Goal: Find specific page/section: Find specific page/section

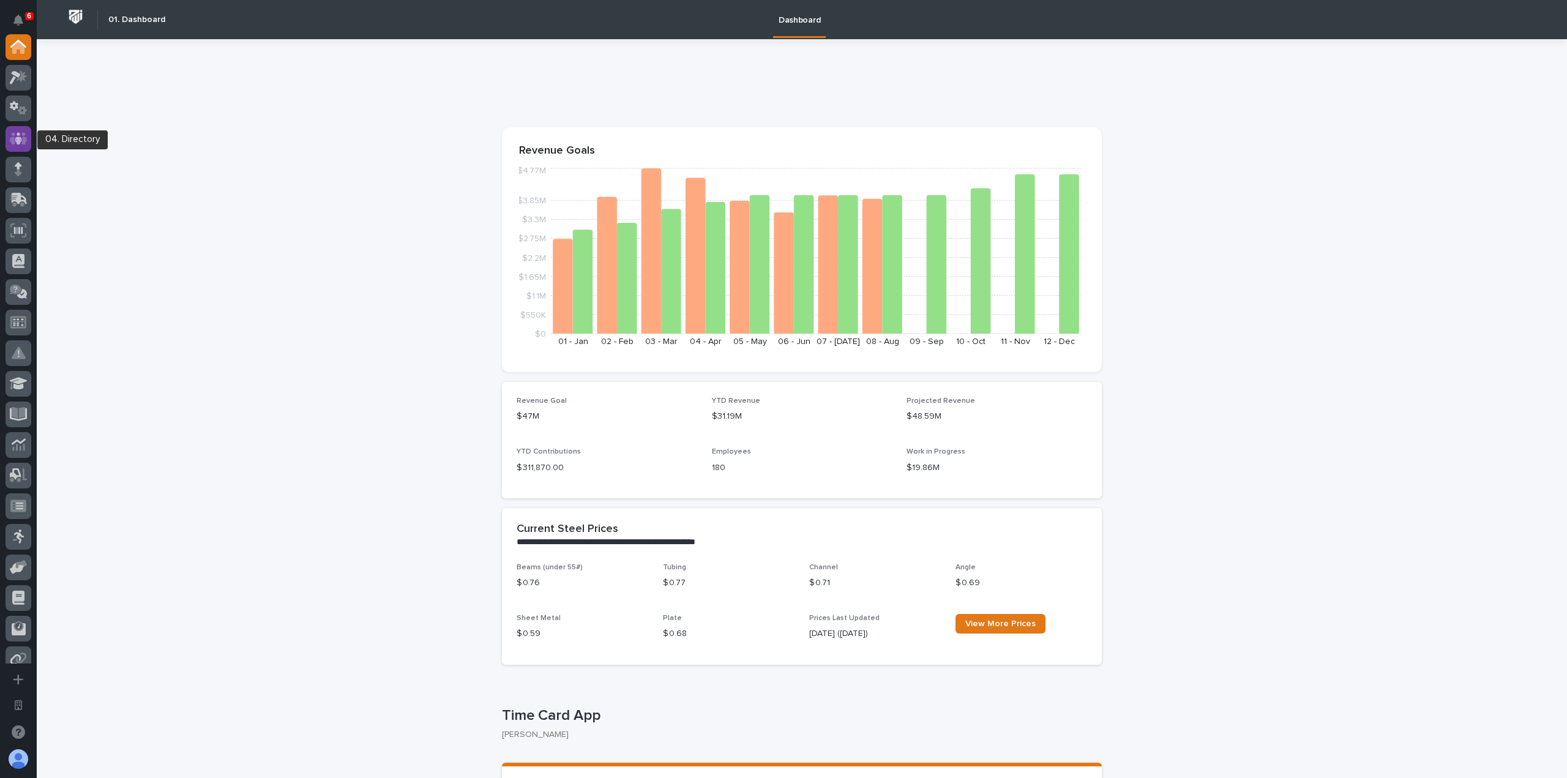
click at [24, 143] on icon at bounding box center [19, 138] width 18 height 12
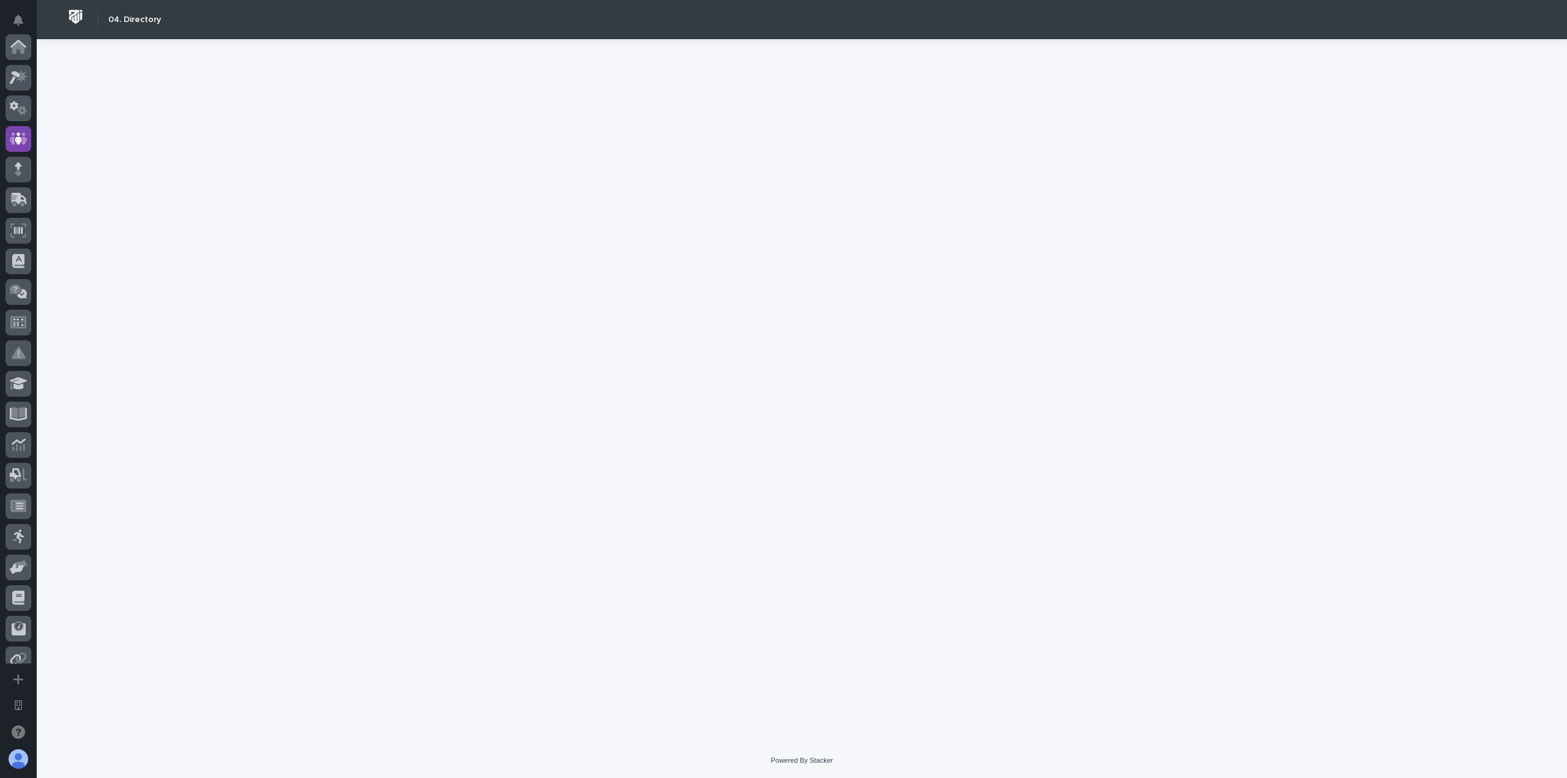
scroll to position [92, 0]
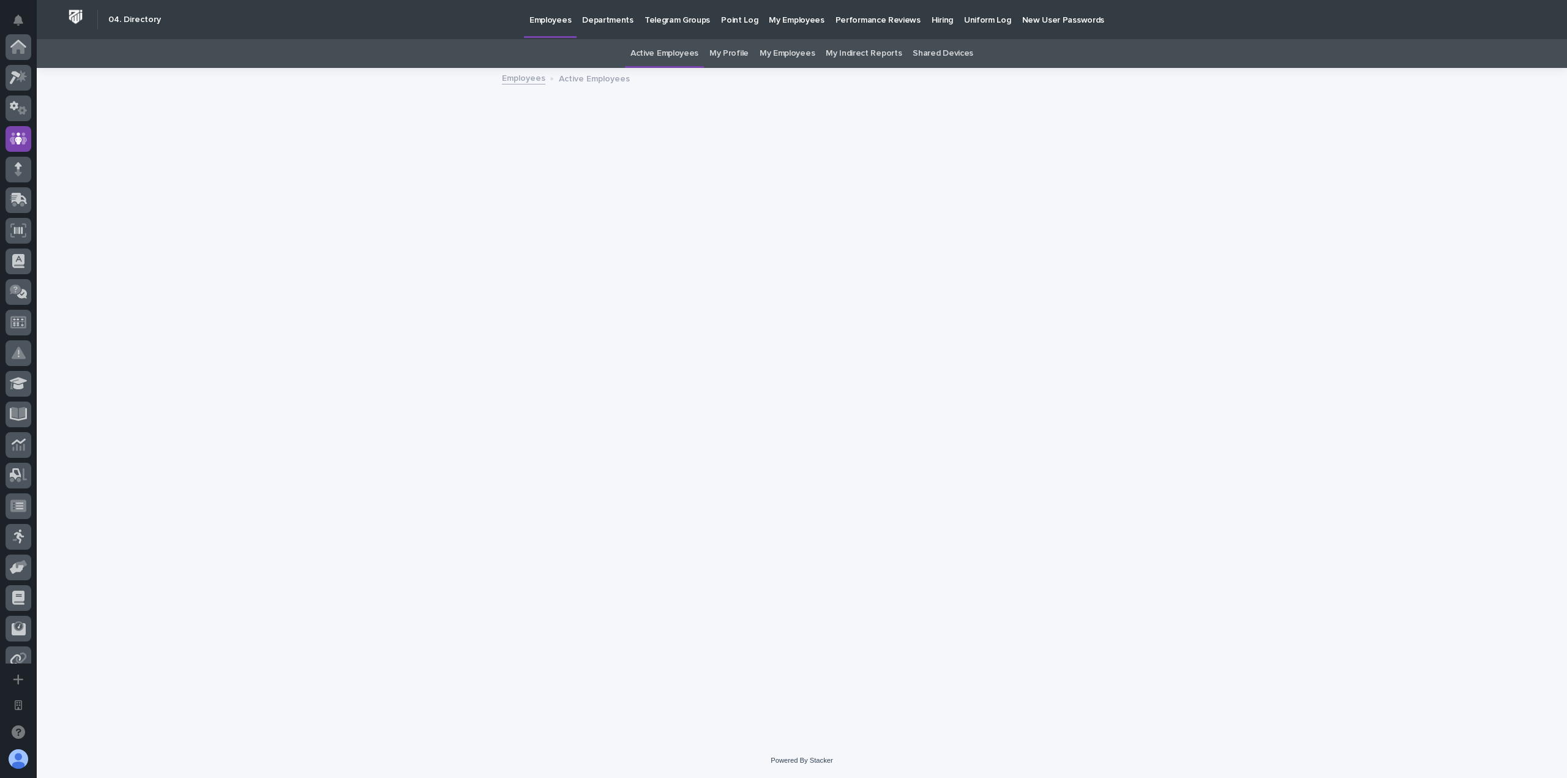
scroll to position [92, 0]
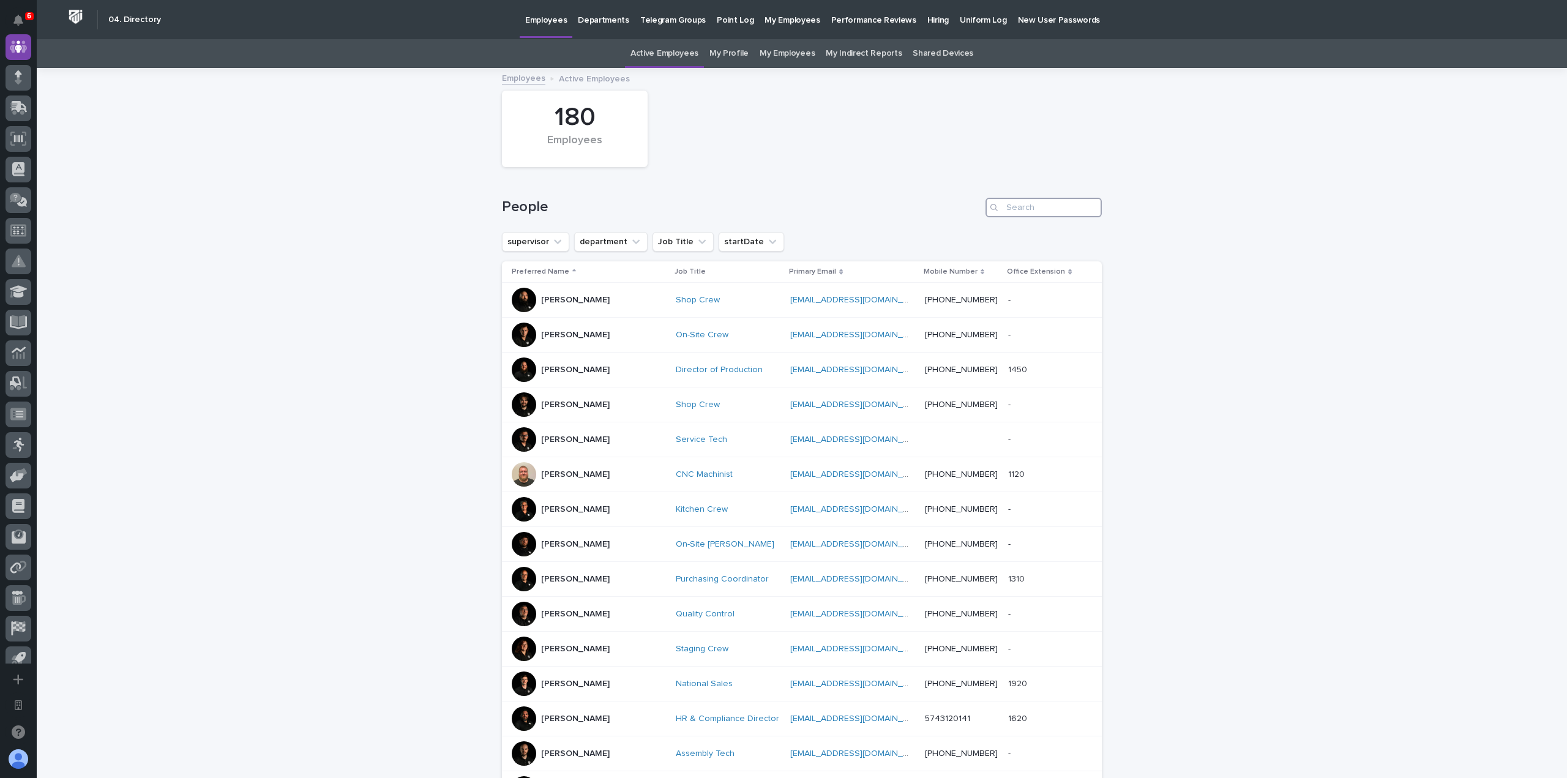
click at [1061, 209] on input "Search" at bounding box center [1043, 208] width 116 height 20
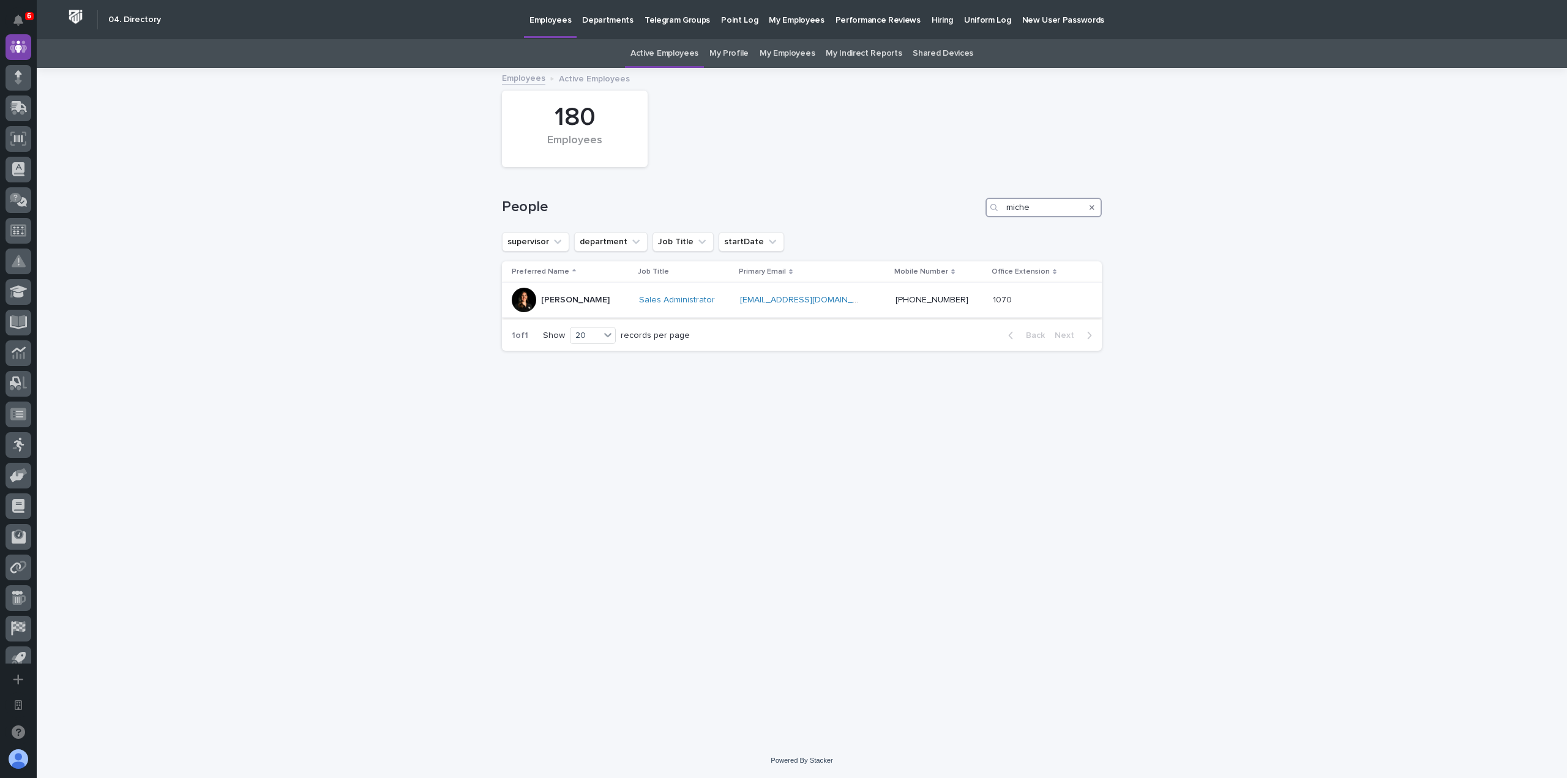
type input "miche"
click at [618, 301] on div "[PERSON_NAME]" at bounding box center [570, 300] width 117 height 24
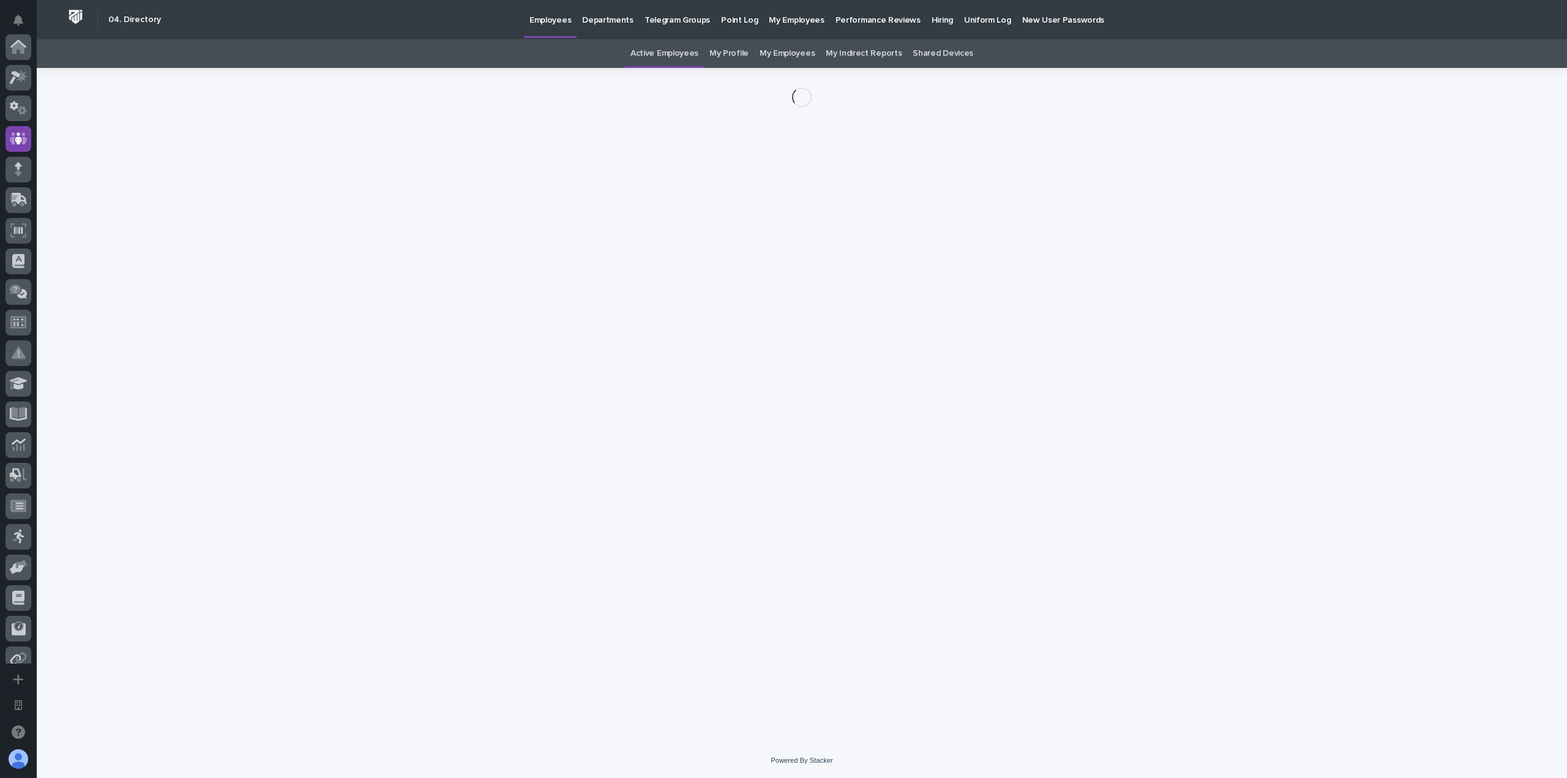
scroll to position [92, 0]
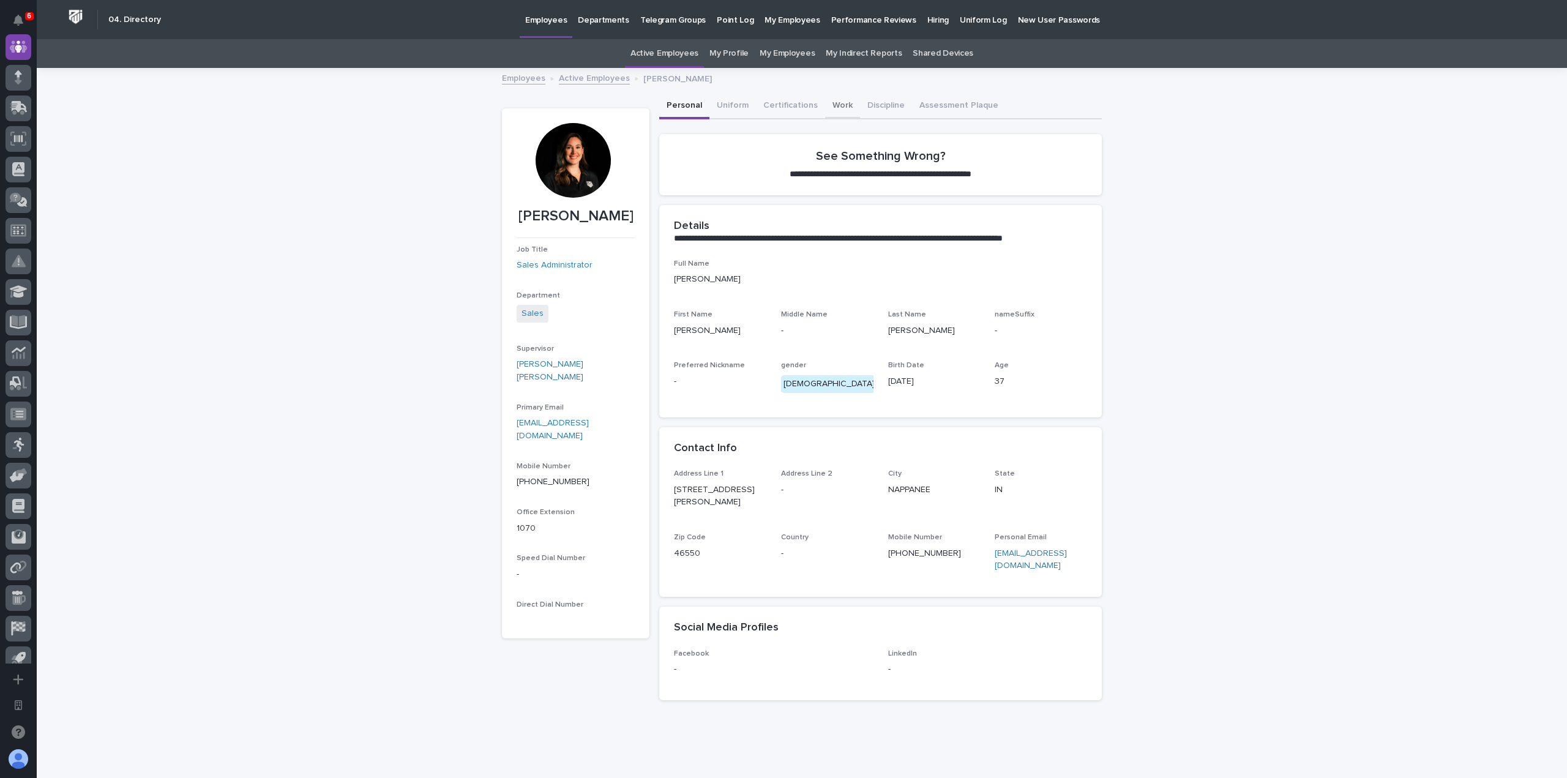
click at [833, 109] on button "Work" at bounding box center [842, 107] width 35 height 26
